Goal: Task Accomplishment & Management: Complete application form

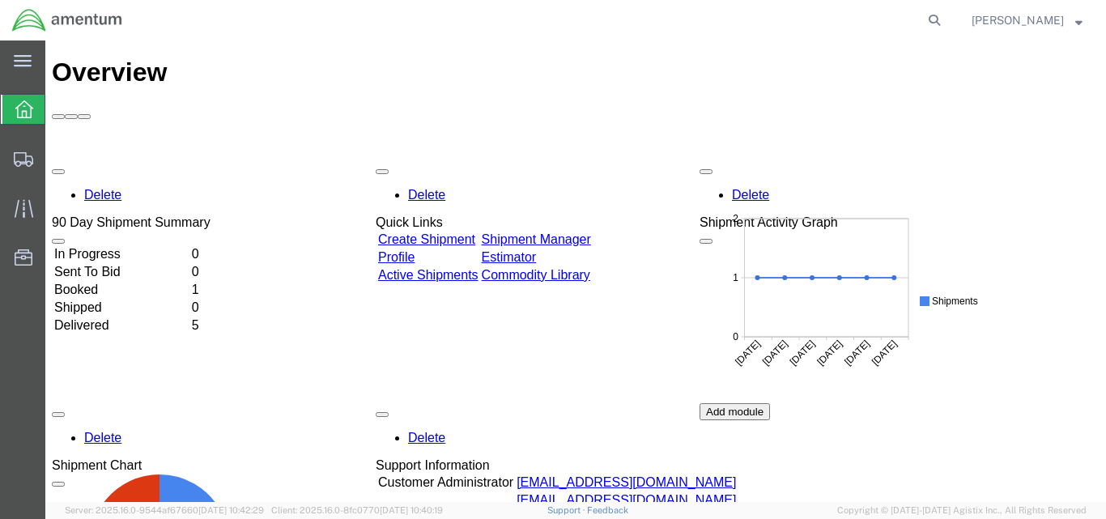
click at [475, 232] on link "Create Shipment" at bounding box center [426, 239] width 97 height 14
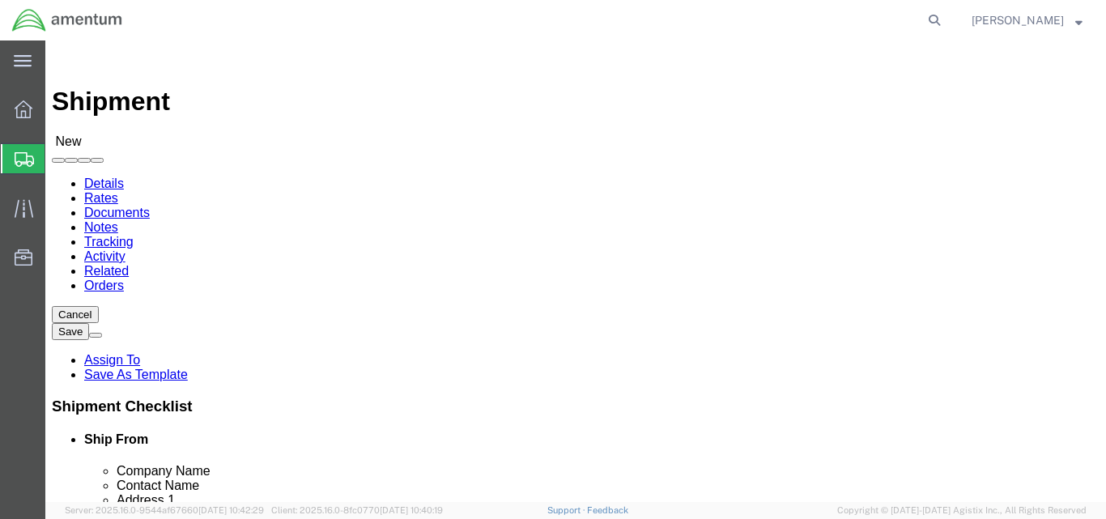
select select
click input "text"
type input "[DEMOGRAPHIC_DATA]"
click p "- Amentum - ([PERSON_NAME]/[PERSON_NAME]) BLDG 11108 CSM [PERSON_NAME] St, Ft. …"
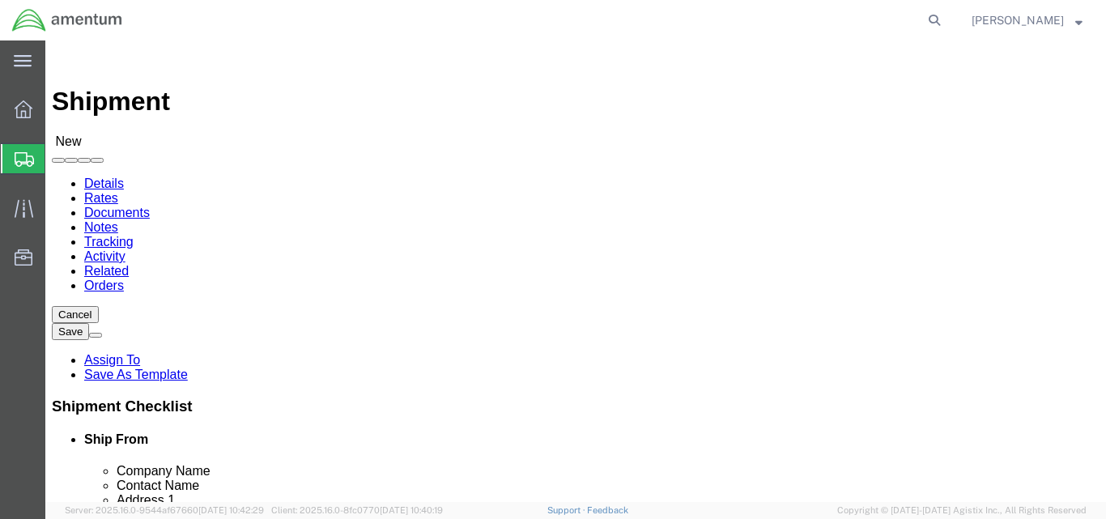
select select
type input "Amentum"
type input "[PERSON_NAME]/[PERSON_NAME]"
type input "BLDG [STREET_ADDRESS][PERSON_NAME]"
type input "Ft. Bliss"
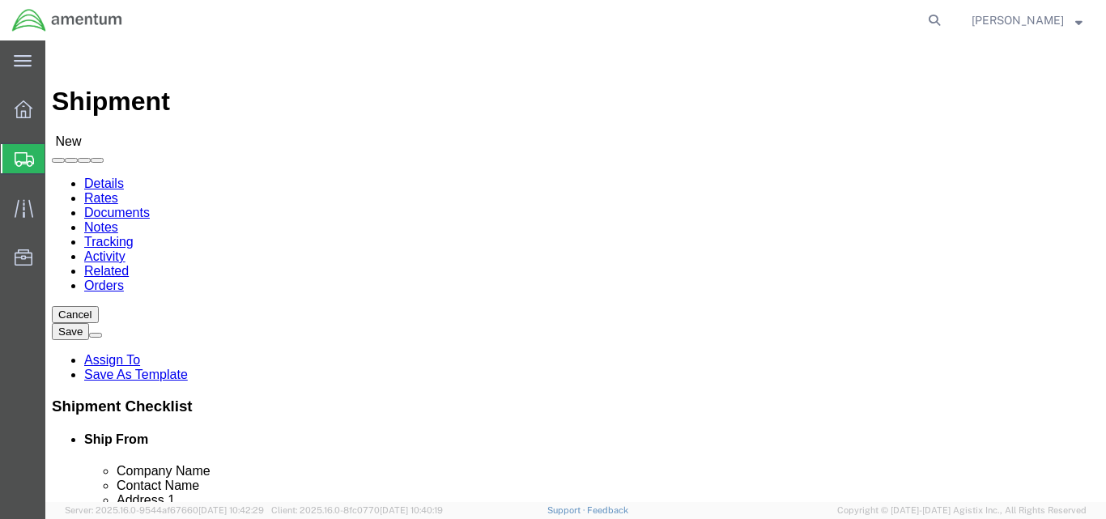
type input "79918"
type input "[PHONE_NUMBER]"
type input "[EMAIL_ADDRESS][DOMAIN_NAME]"
checkbox input "true"
select select "[GEOGRAPHIC_DATA]"
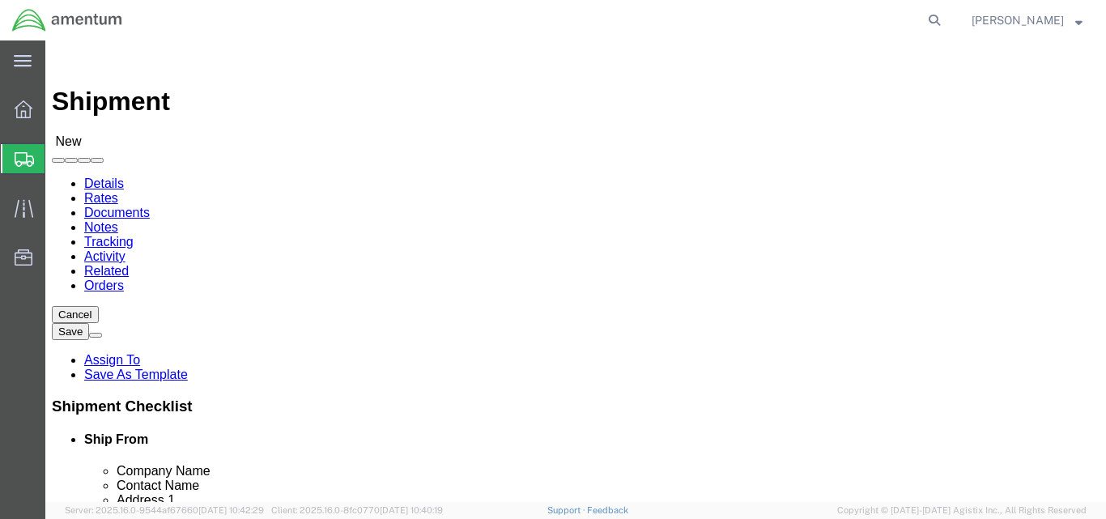
type input "[PERSON_NAME]/[PERSON_NAME]"
click input "text"
type input "AOAP"
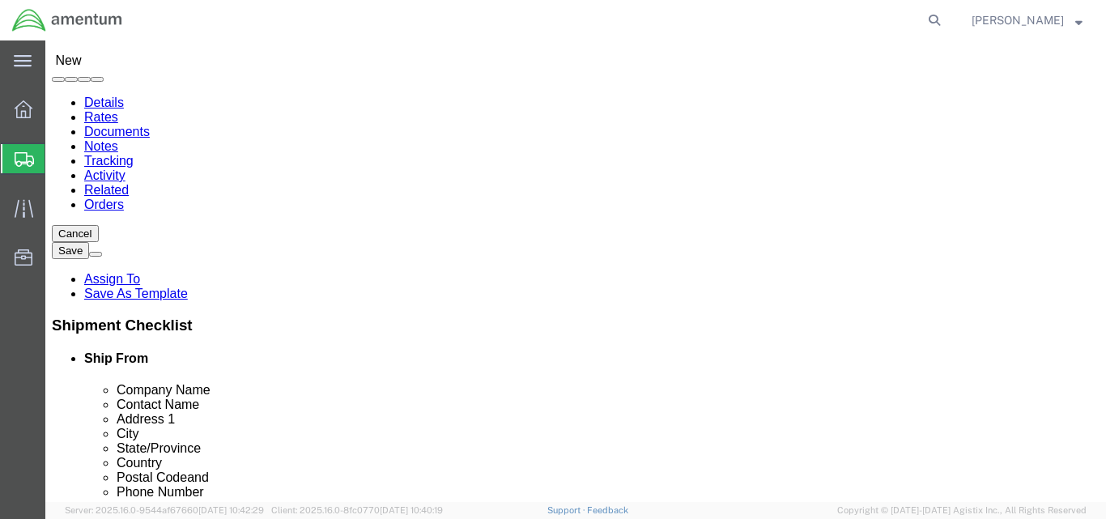
click p "- AOAP LAB - ([PERSON_NAME]) BLDG [STREET_ADDRESS][PERSON_NAME]"
select select
type input "AOAP LAB"
type input "[PERSON_NAME]"
type input "BLDG [STREET_ADDRESS]"
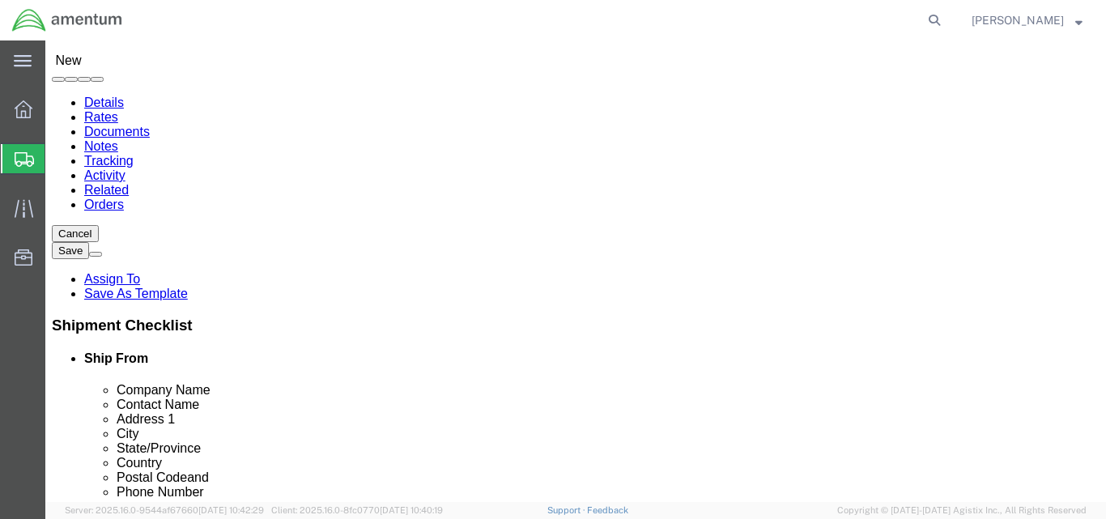
type input "FORT [PERSON_NAME]"
type input "76544"
type input "[PHONE_NUMBER]"
type input "[PERSON_NAME][EMAIL_ADDRESS][DOMAIN_NAME]"
checkbox input "true"
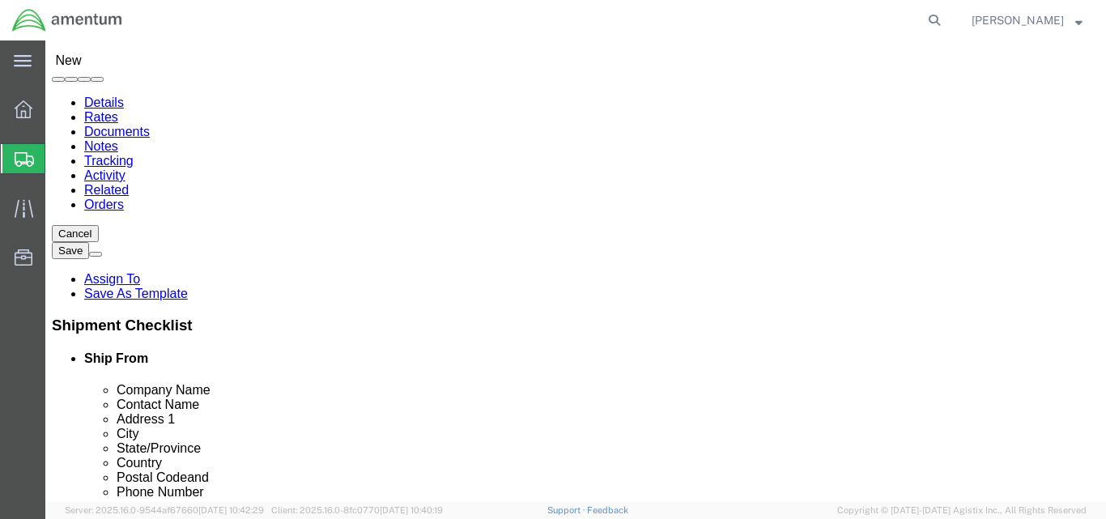
select select "[GEOGRAPHIC_DATA]"
type input "AOAP LAB"
click input "FORT [PERSON_NAME]"
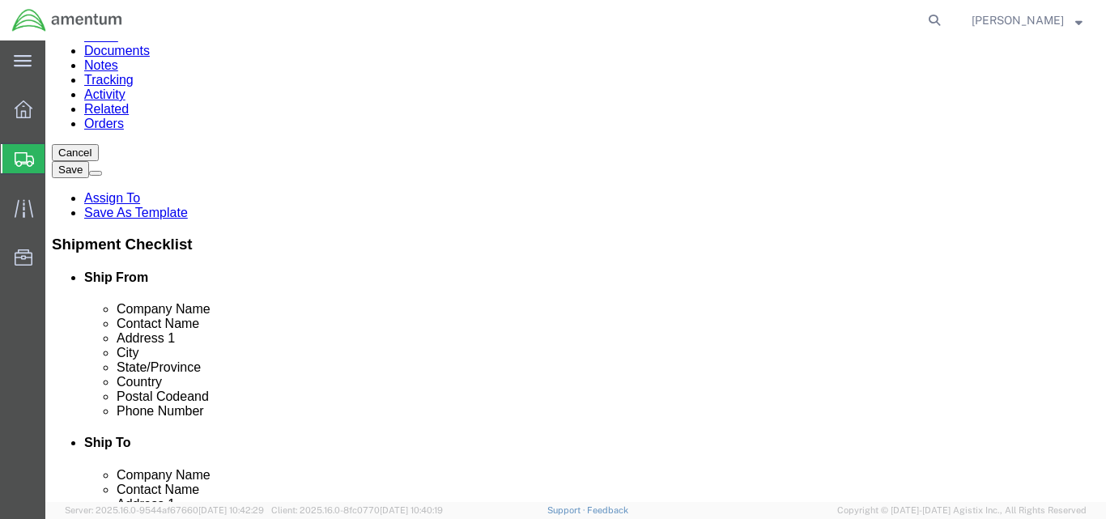
type input "FORT HOOD"
click div "Location My Profile Location [PHONE_NUMBER] [PHONE_NUMBER] [PHONE_NUMBER] [PHON…"
select select
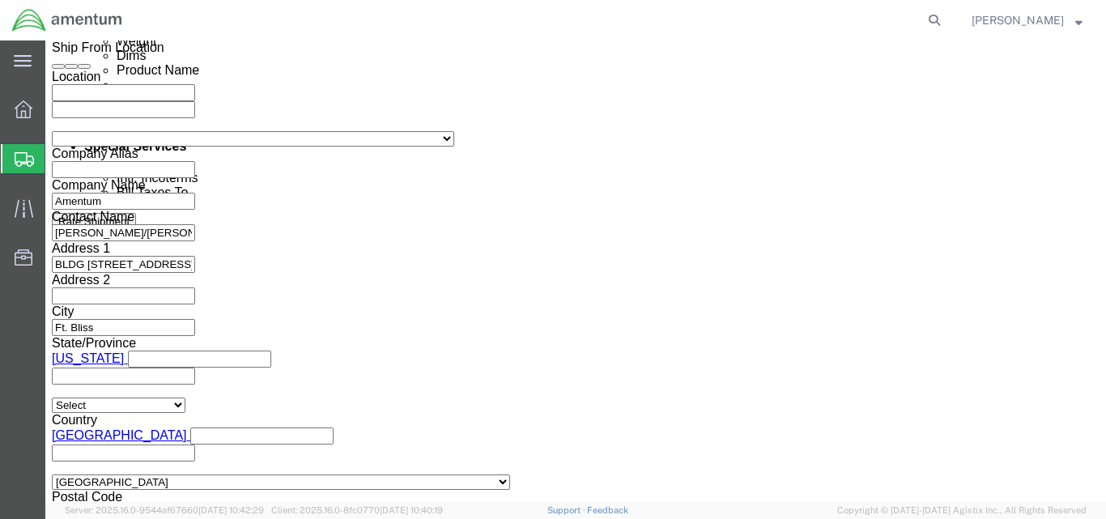
scroll to position [971, 0]
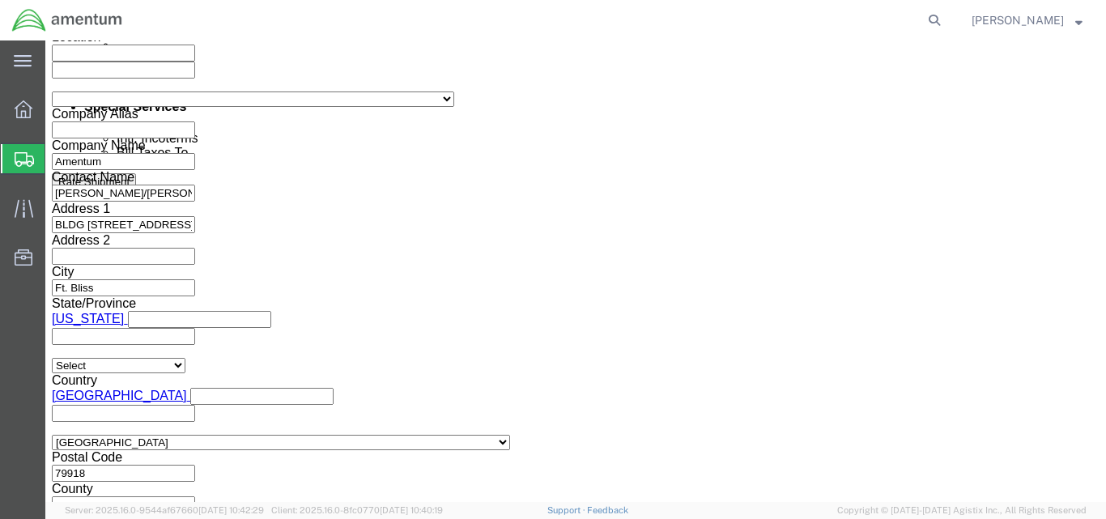
click div "[DATE] 9:00 AM"
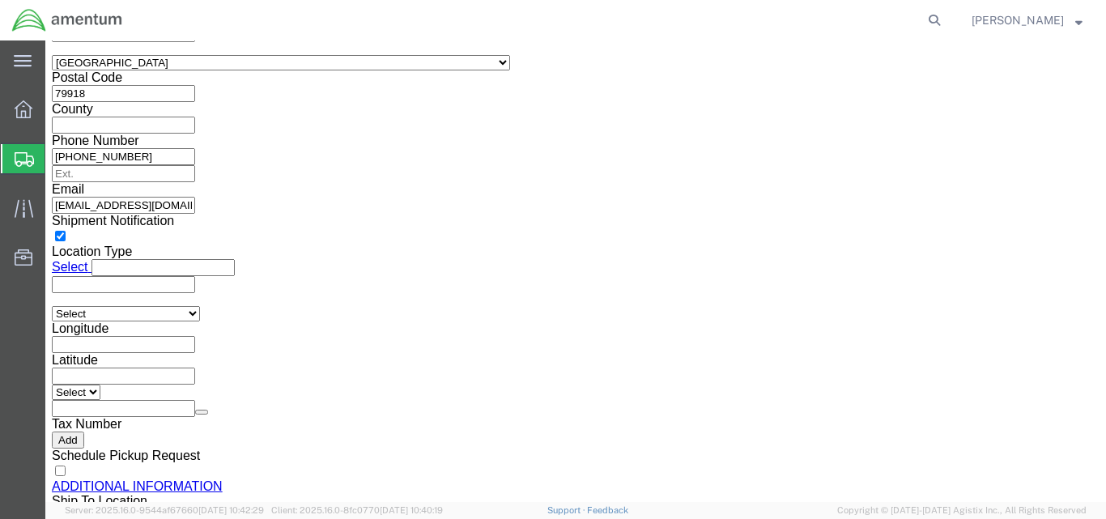
click input "3:00 AM"
type input "3:00 PM"
click button "Apply"
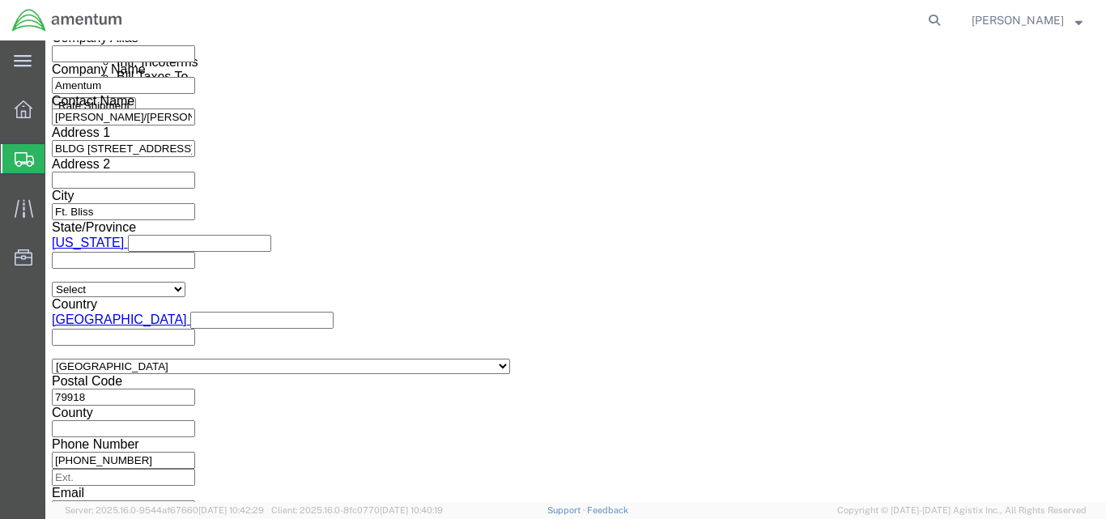
scroll to position [1027, 0]
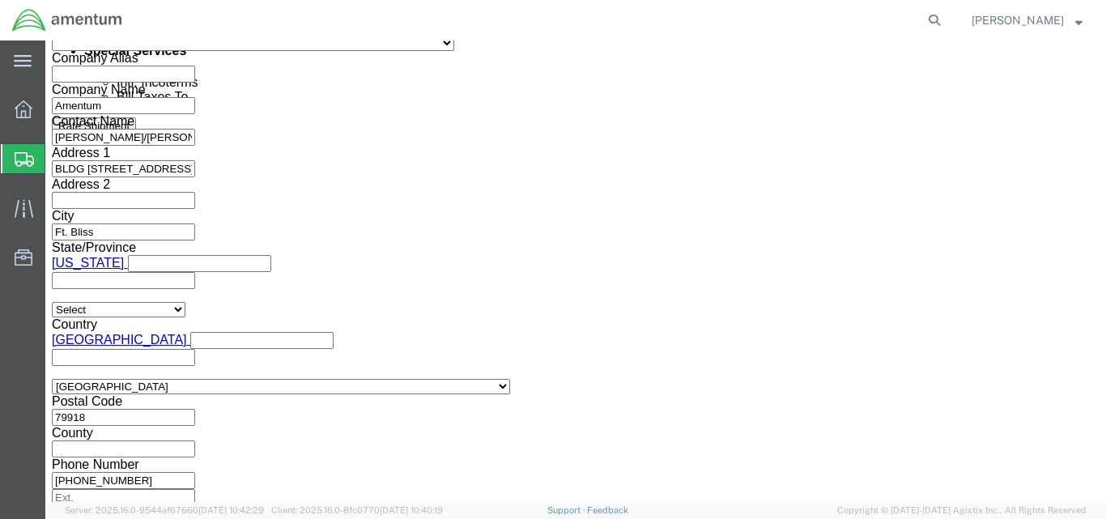
click div
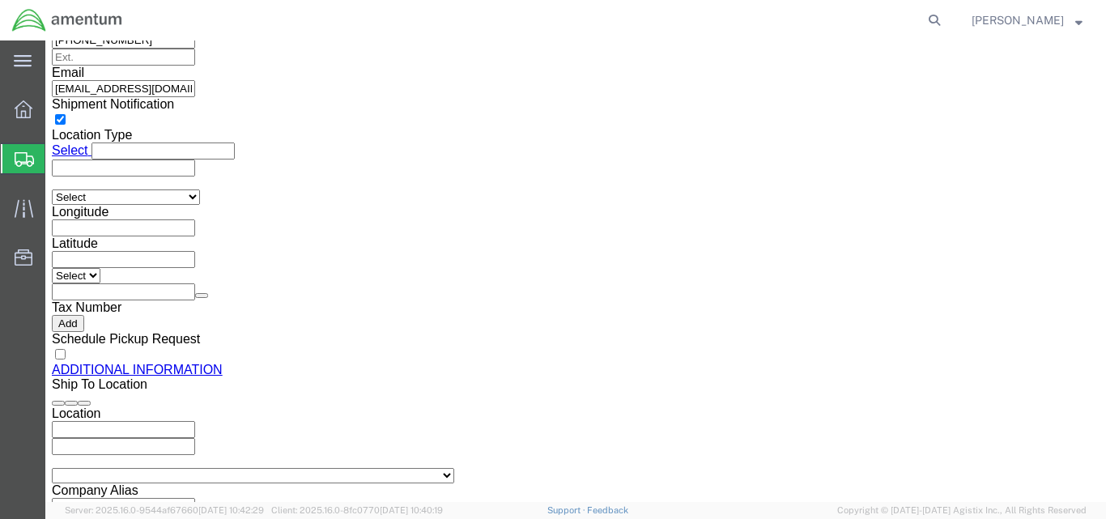
click input "4:00 PM"
type input "7:00 AM"
click button "Apply"
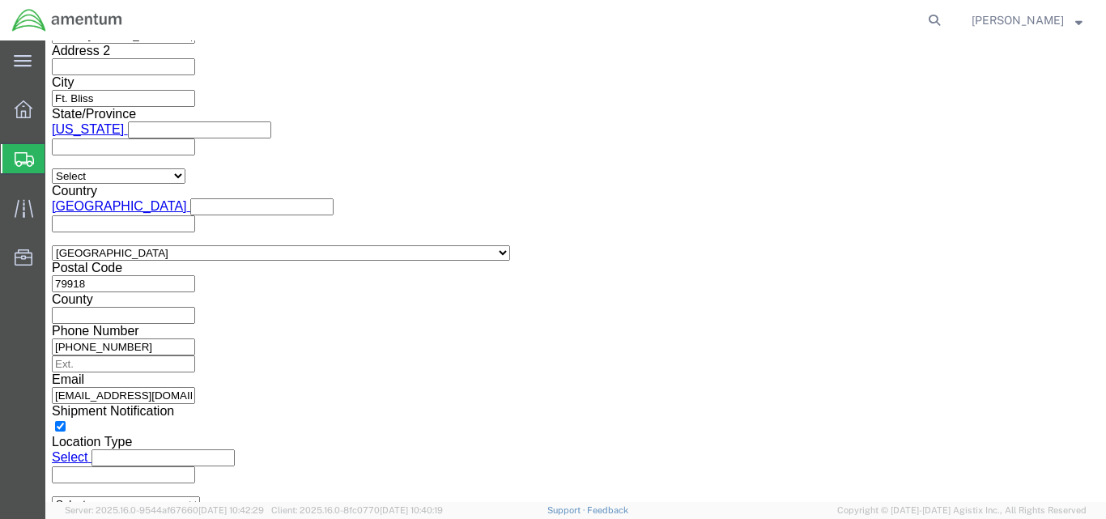
scroll to position [1063, 0]
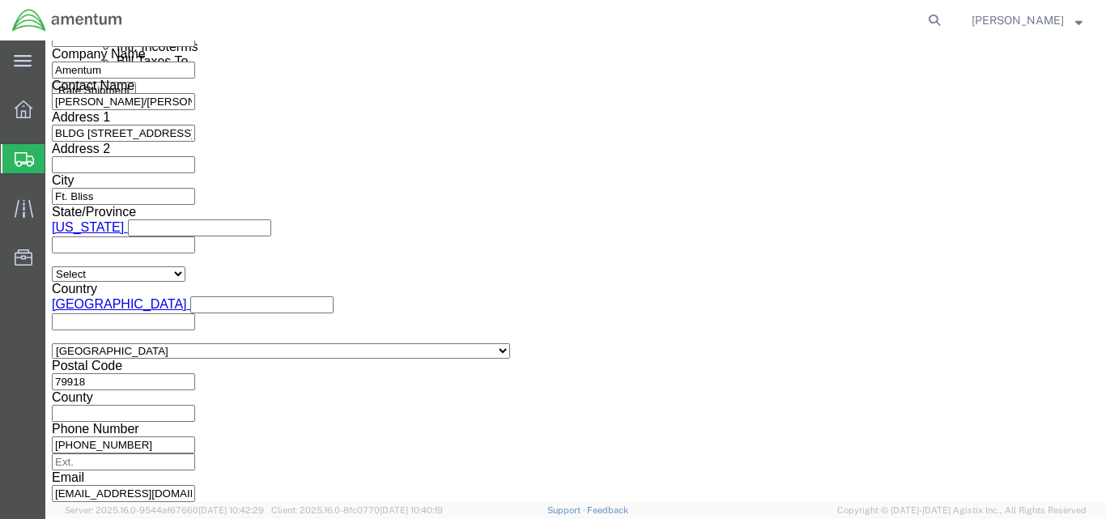
click icon
click div
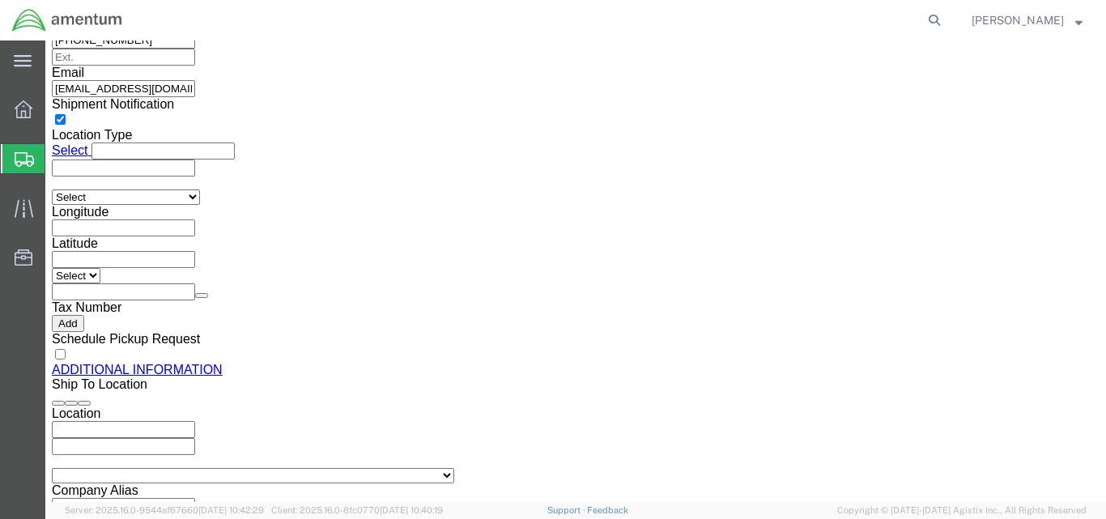
type input "2:00 PM"
click button "Apply"
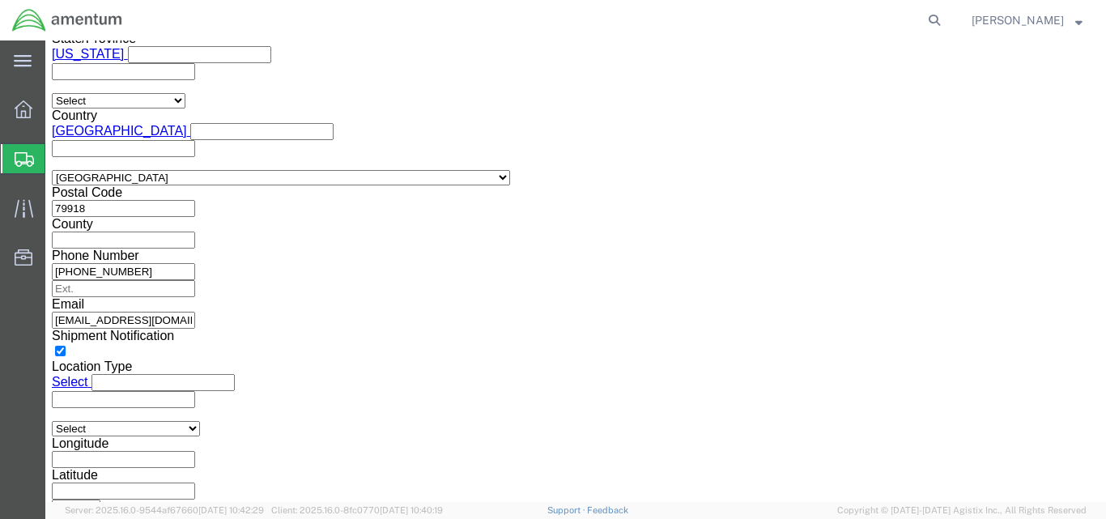
scroll to position [1225, 0]
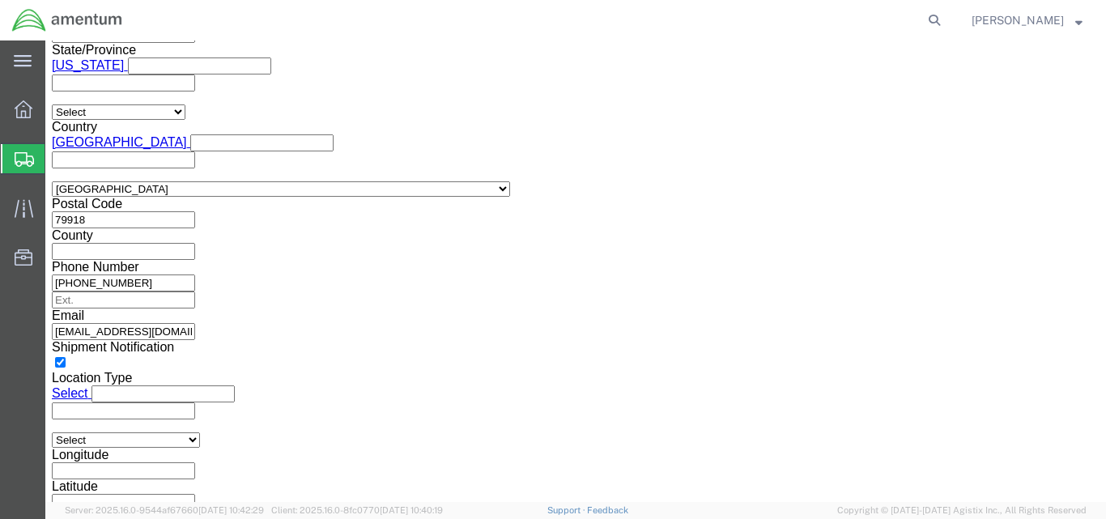
click input "text"
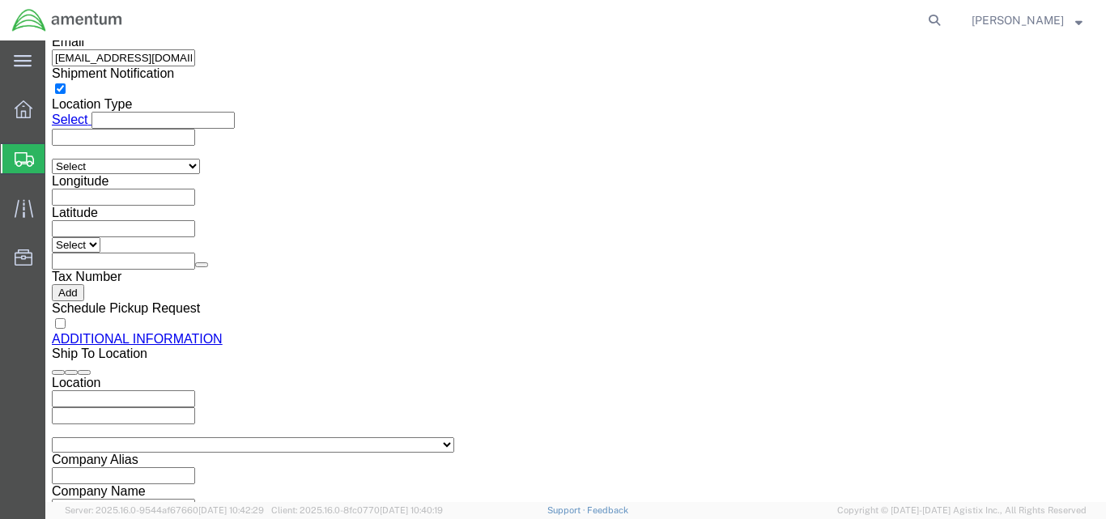
scroll to position [1505, 0]
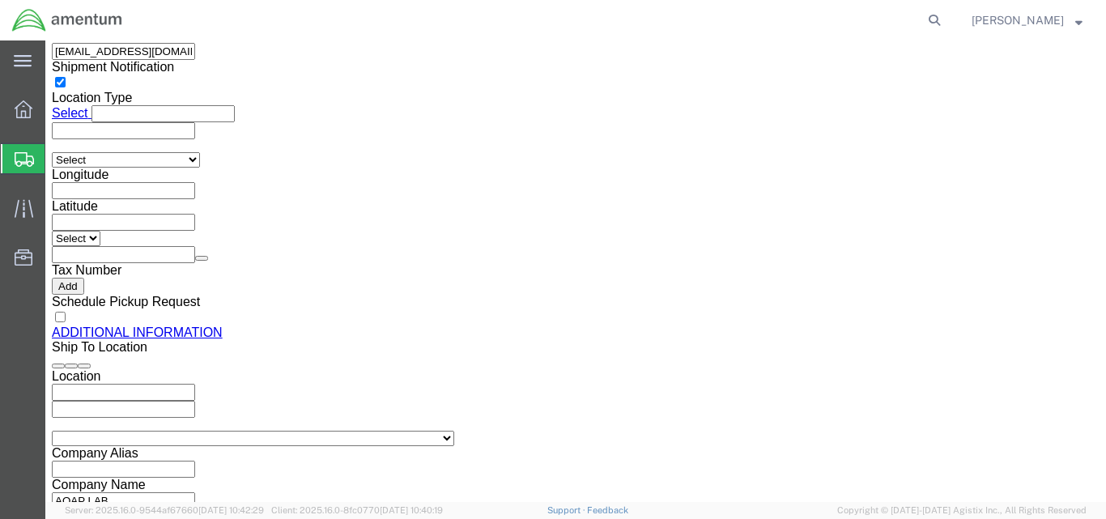
type input "2521BB"
click button "Continue"
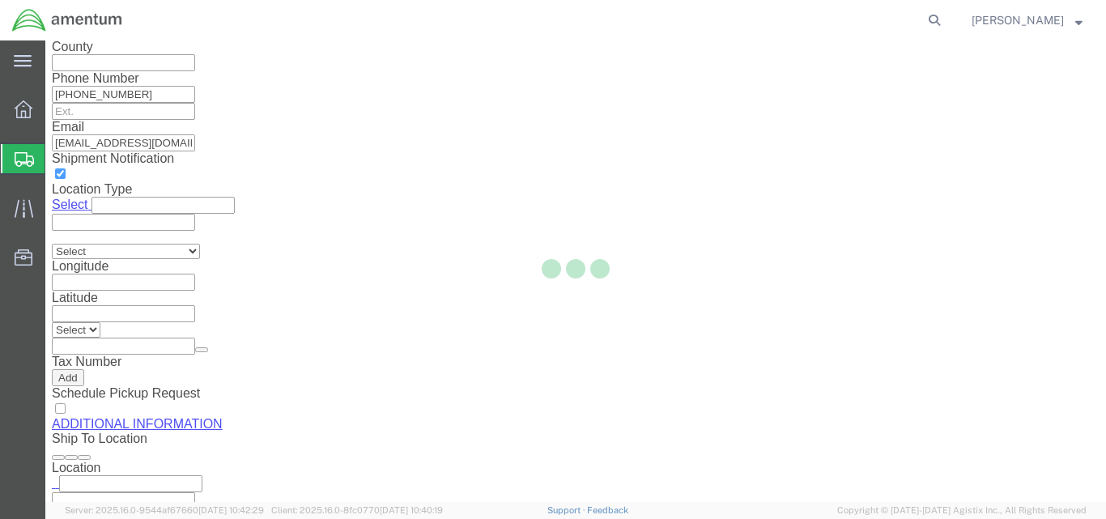
scroll to position [84, 0]
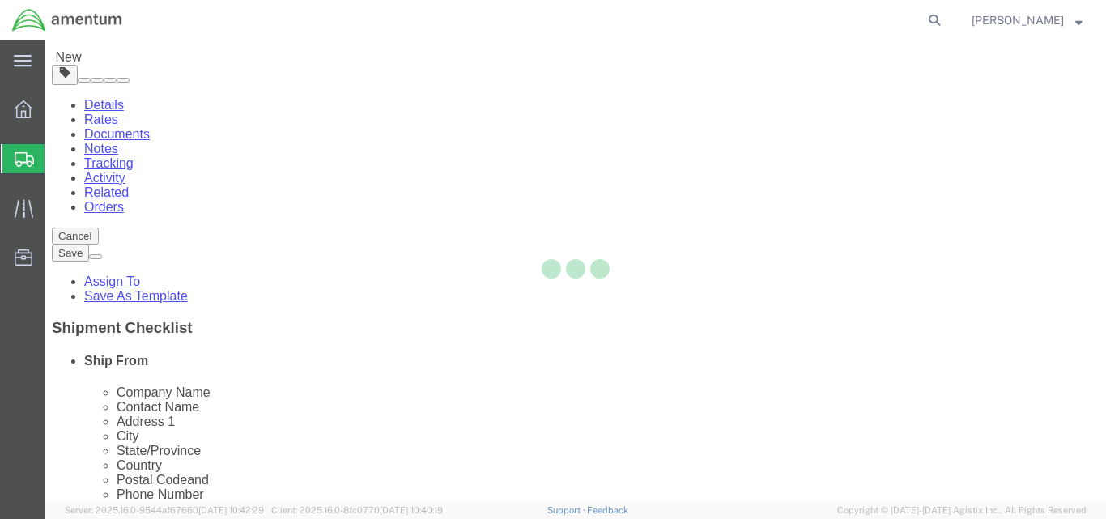
select select "CBOX"
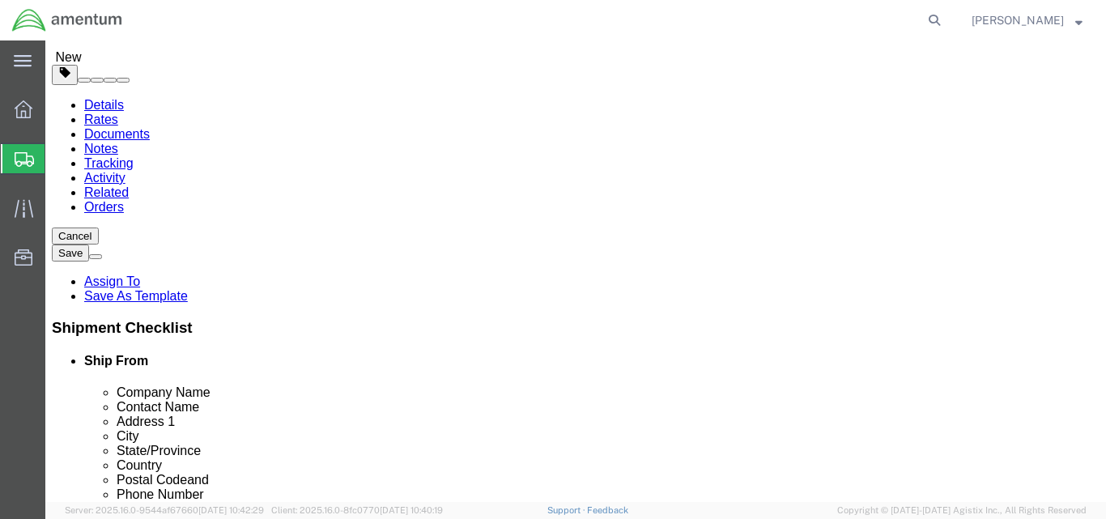
click input "text"
type input "12"
click input "text"
type input "9"
click input "text"
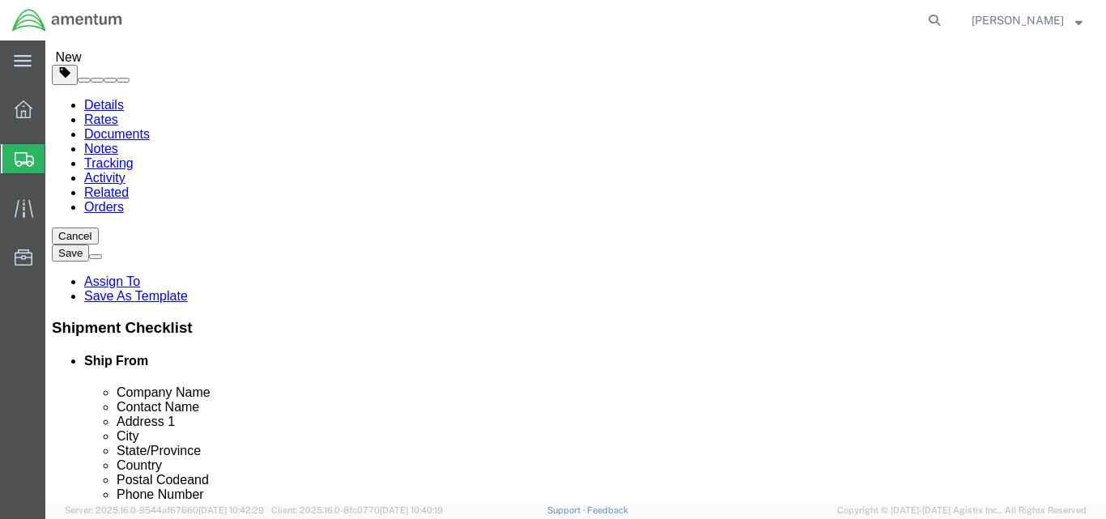
type input "3"
click input "0.00"
type input "1.00"
click link "Add Content"
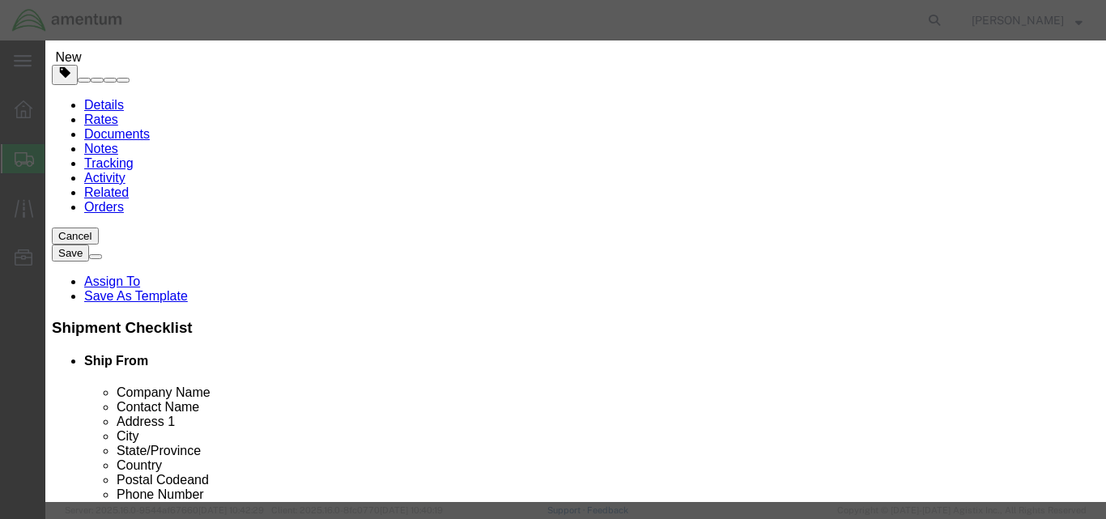
click input "text"
type input "SAMPLE"
click span "Name:"
select select "USD"
type input "AVGAS SAMPLE TEST KIT"
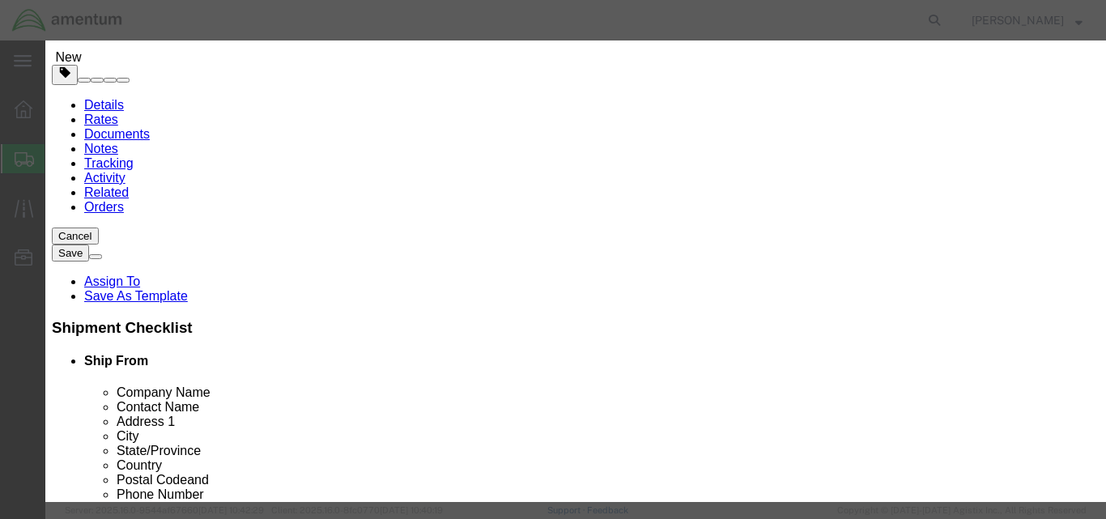
type input "AL-FTK-GAS"
drag, startPoint x: 388, startPoint y: 120, endPoint x: 239, endPoint y: 105, distance: 149.6
click div "Commodity library Product Name AVGAS SAMPLE TEST KIT SAMPLE Pieces Select Bag B…"
type input "SAMPLE"
click div "Commodity library Product Name SAMPLE SAMPLE Name: AVGAS SAMPLE TEST KIT Sku: A…"
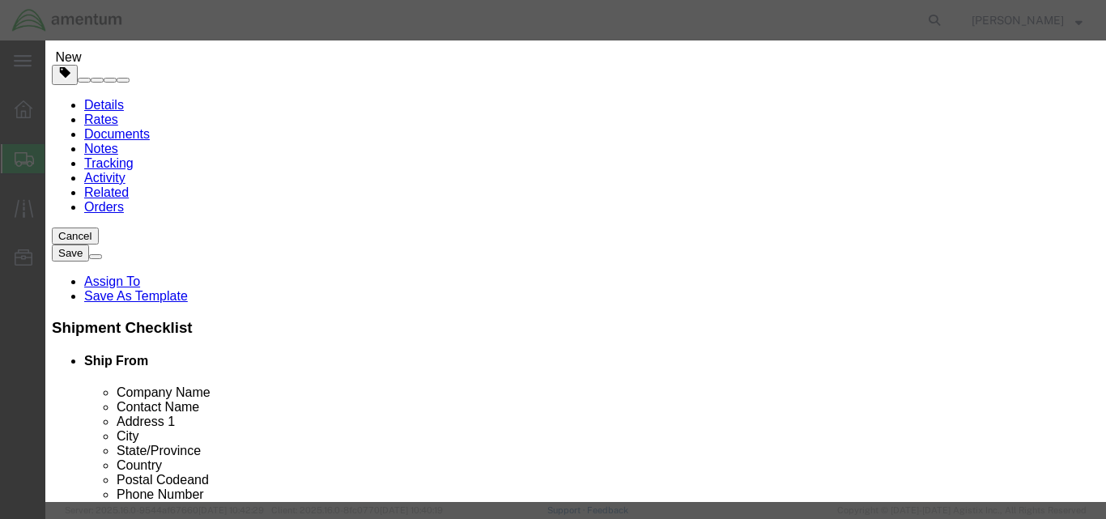
click input "text"
type input "1"
click input "text"
click input "100.00"
drag, startPoint x: 285, startPoint y: 189, endPoint x: 227, endPoint y: 182, distance: 57.8
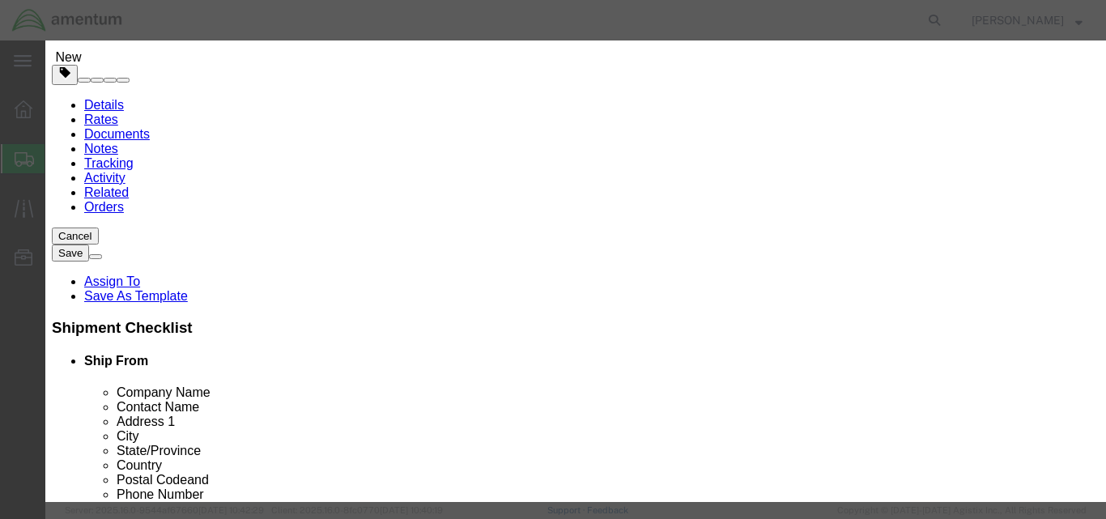
click div "Total Value 100.00 Select ADP AED AFN ALL AMD AOA ARS ATS AUD AWG AZN BAM BBD B…"
type input "150.00"
click button "Save & Close"
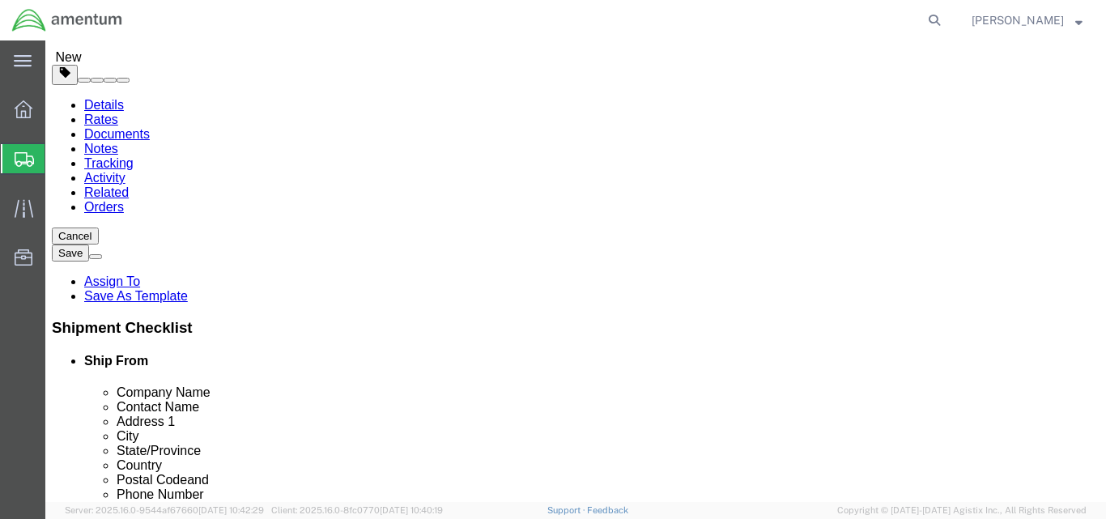
click button "Rate Shipment"
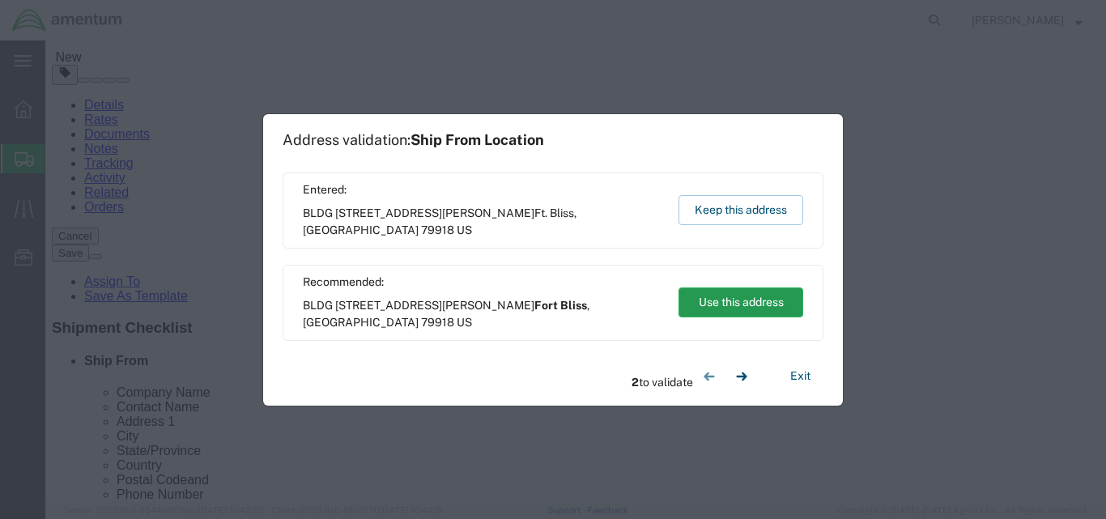
click at [735, 304] on button "Use this address" at bounding box center [740, 302] width 125 height 30
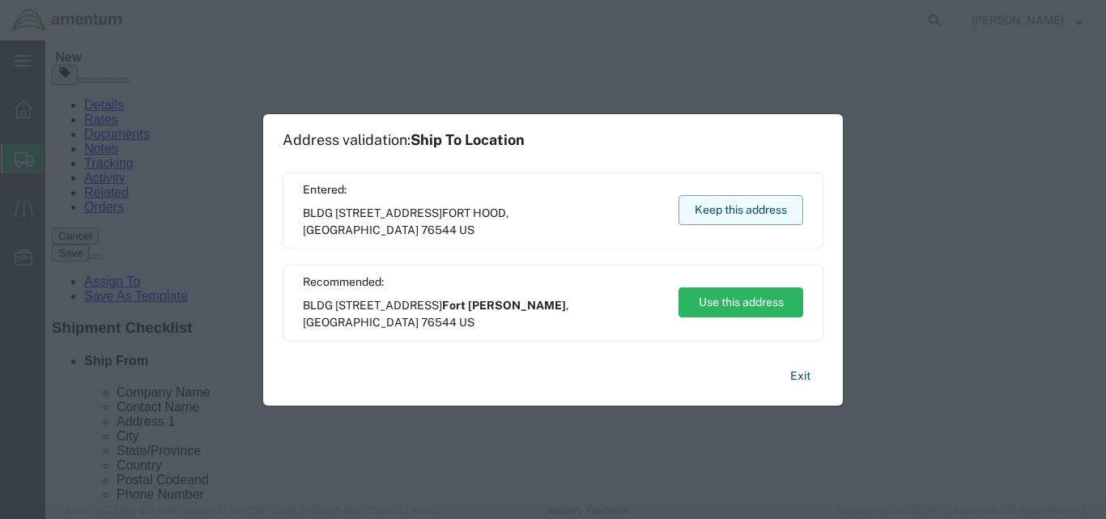
click at [750, 207] on button "Keep this address" at bounding box center [740, 210] width 125 height 30
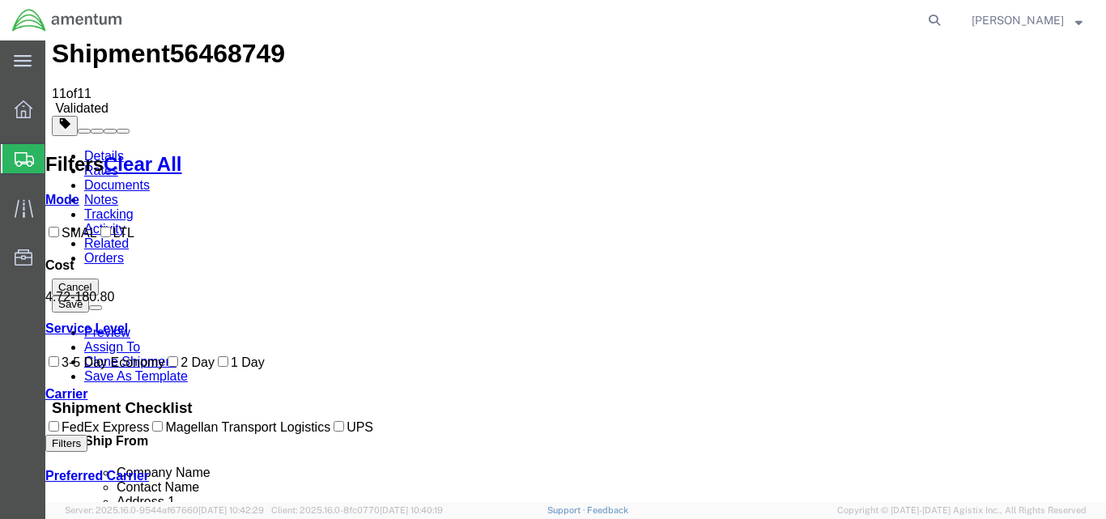
scroll to position [81, 0]
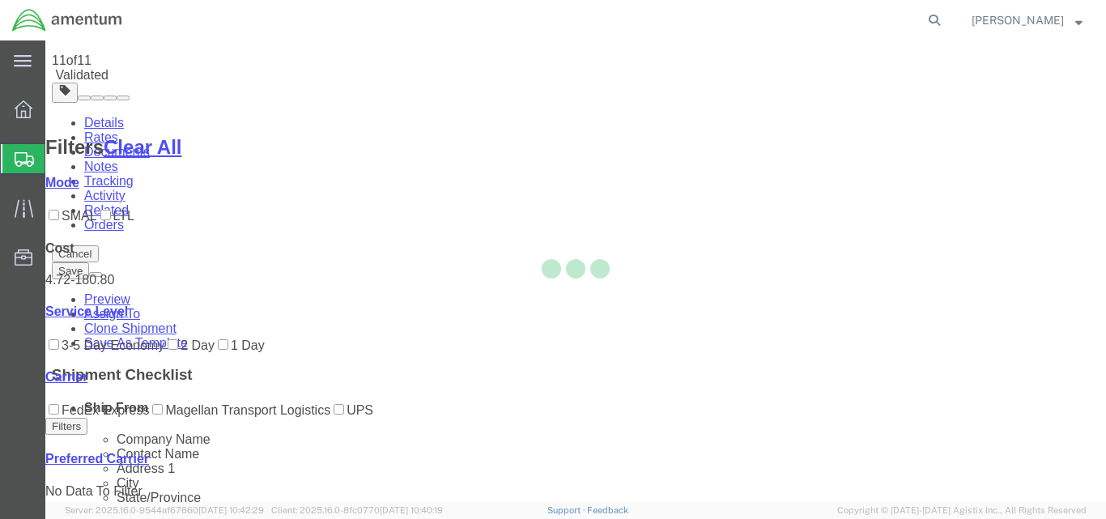
scroll to position [0, 0]
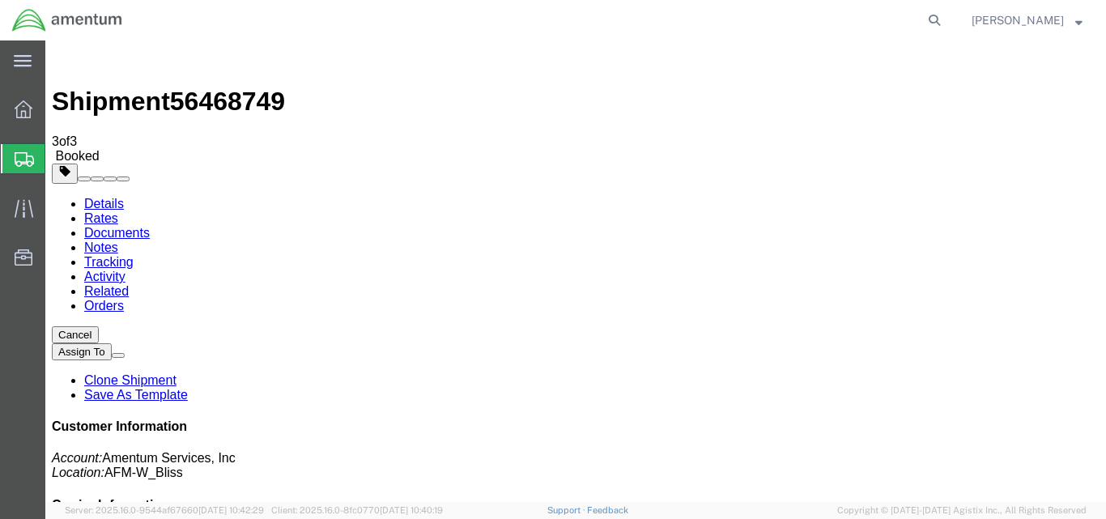
click at [1064, 20] on span "[PERSON_NAME]" at bounding box center [1026, 20] width 111 height 18
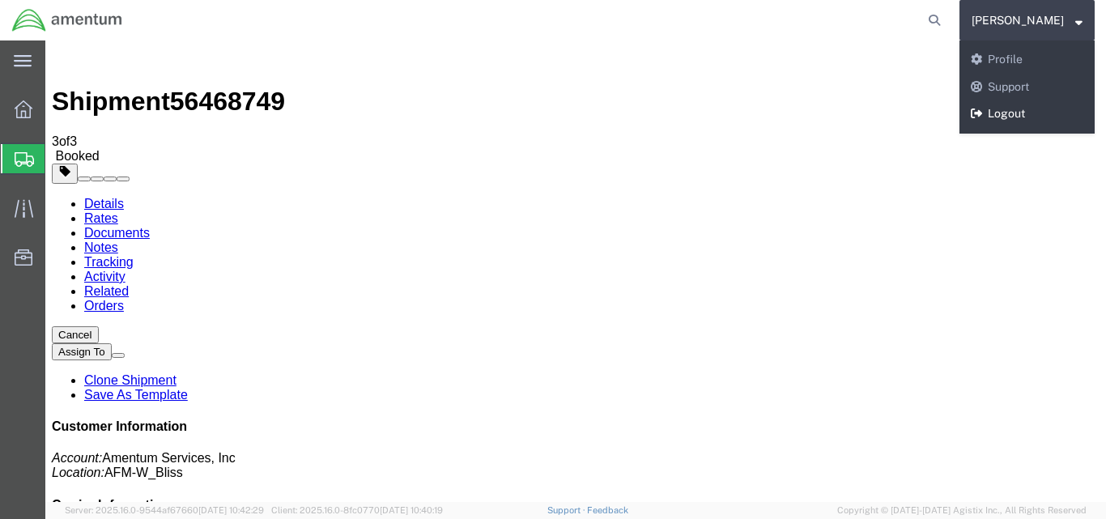
click at [1038, 113] on link "Logout" at bounding box center [1026, 114] width 135 height 28
